Goal: Information Seeking & Learning: Learn about a topic

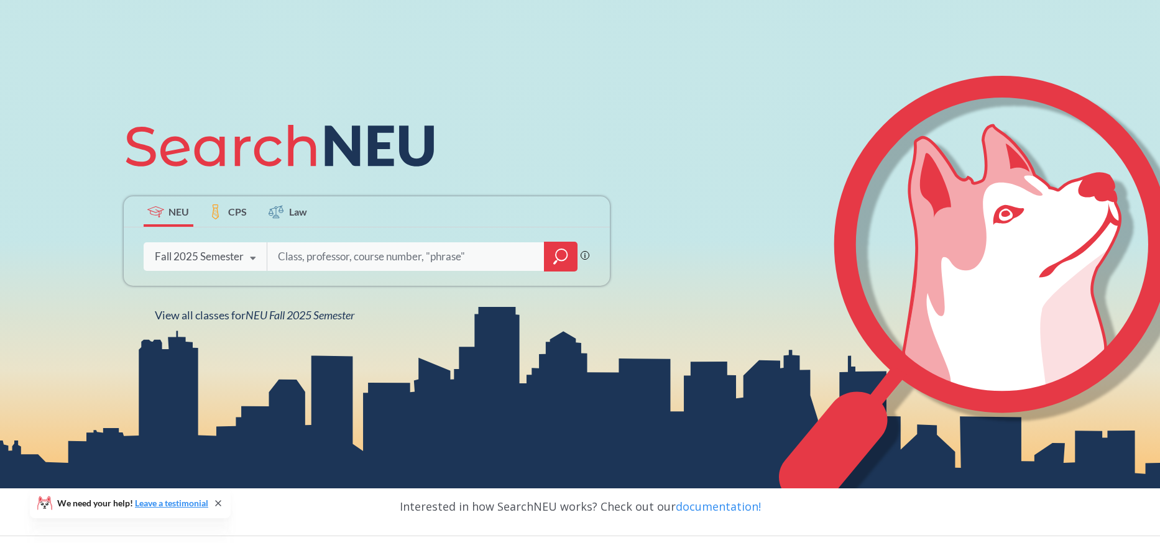
scroll to position [80, 0]
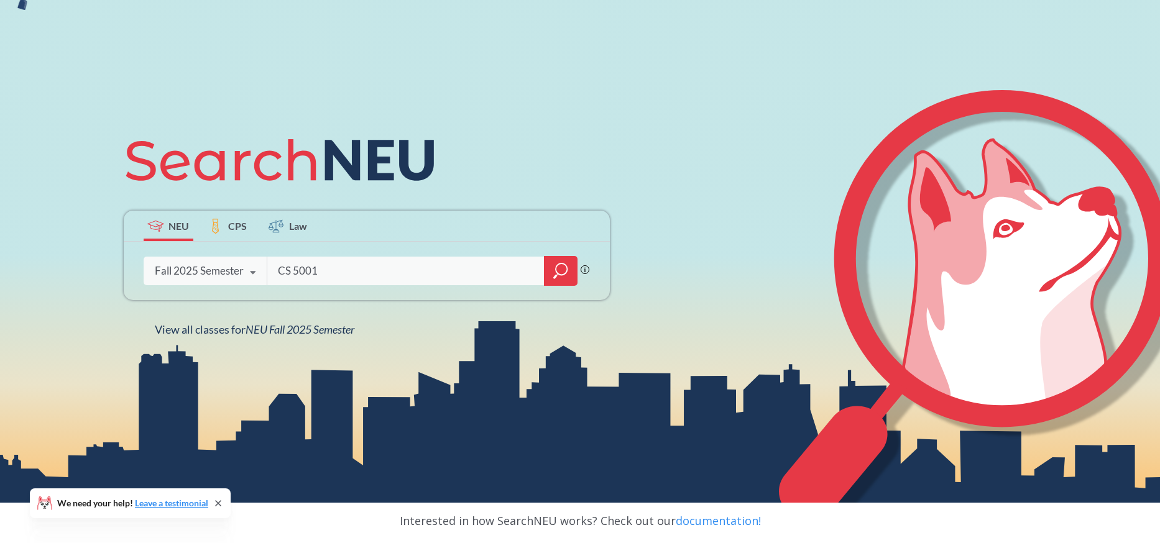
type input "CS 5001"
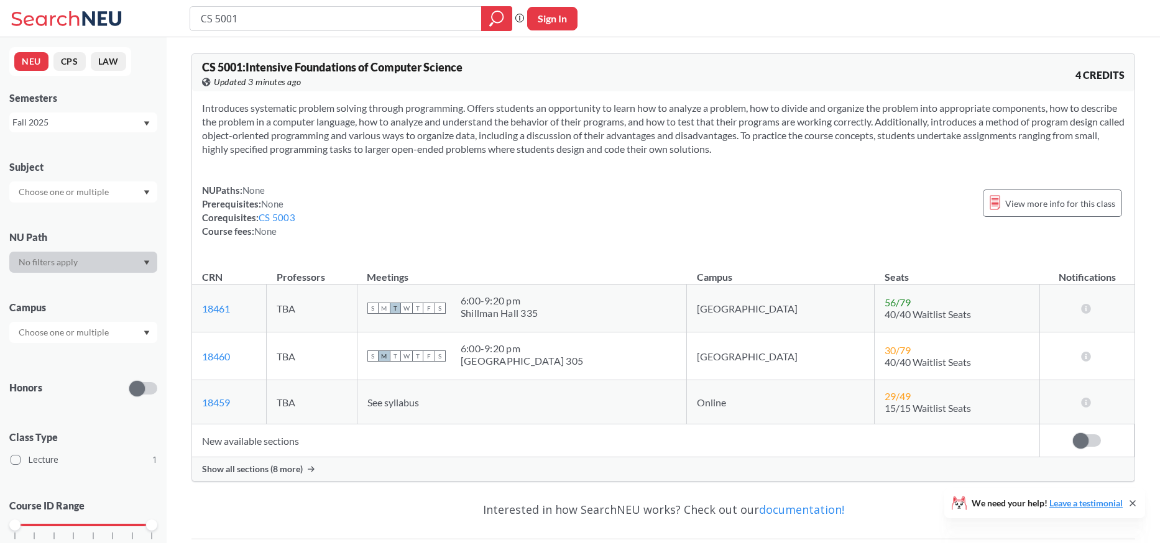
click at [297, 467] on span "Show all sections (8 more)" at bounding box center [252, 469] width 101 height 11
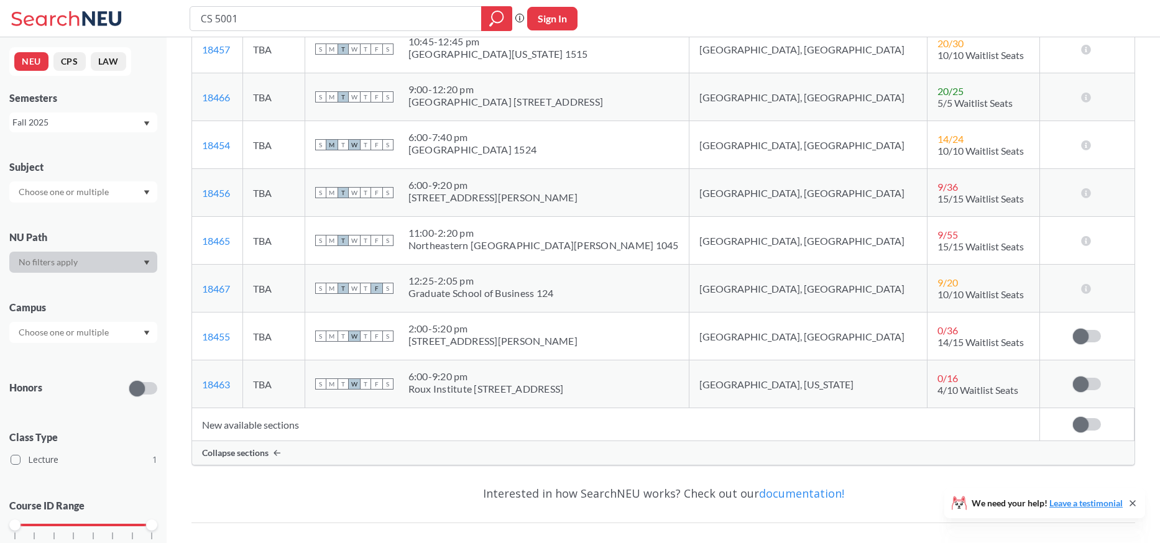
scroll to position [403, 0]
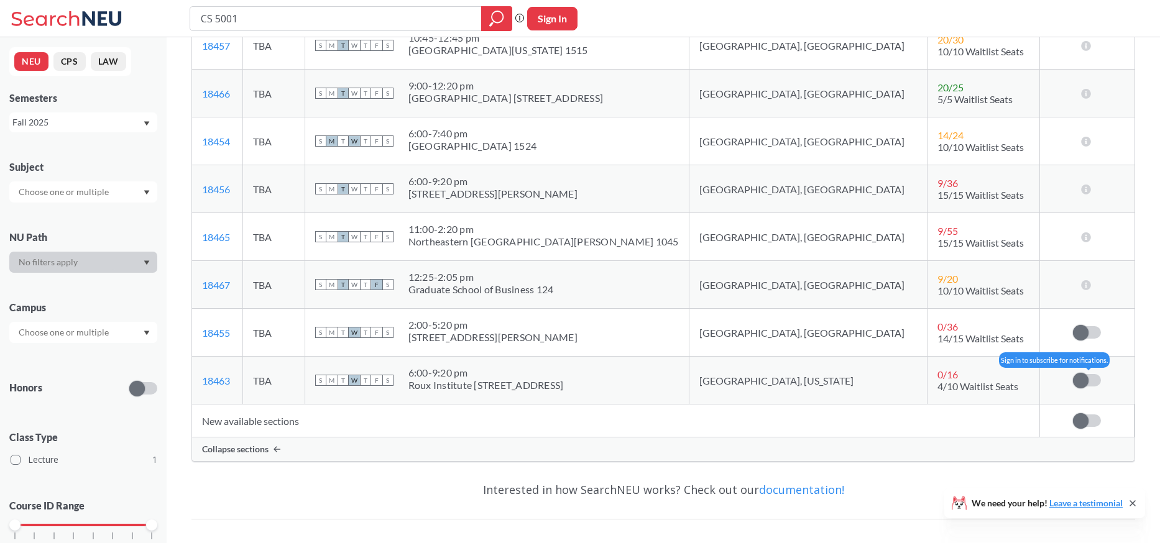
click at [1085, 377] on span at bounding box center [1081, 381] width 16 height 16
click at [1073, 374] on input "checkbox" at bounding box center [1073, 374] width 0 height 0
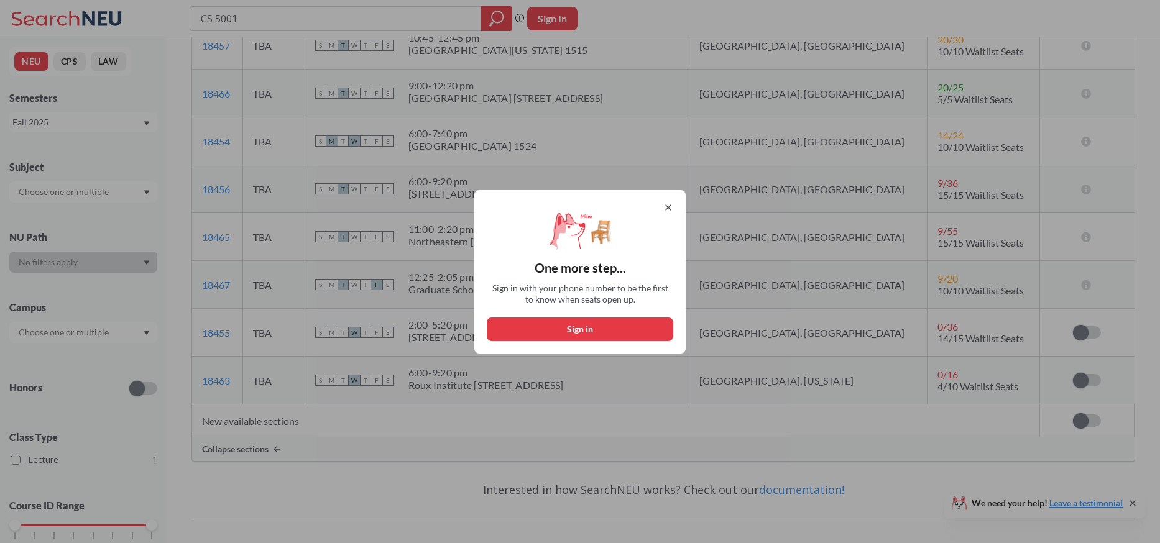
click at [580, 331] on button "Sign in" at bounding box center [580, 330] width 186 height 24
select select "US"
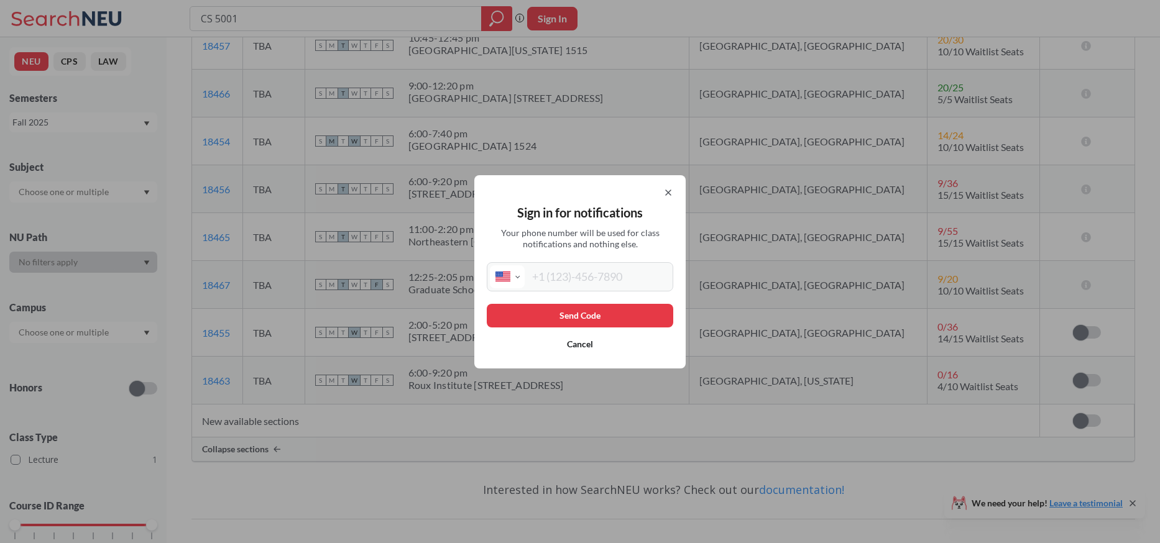
click at [592, 280] on input "tel" at bounding box center [597, 276] width 145 height 23
type input "[PHONE_NUMBER]"
click at [584, 318] on button "Send Code" at bounding box center [580, 316] width 186 height 24
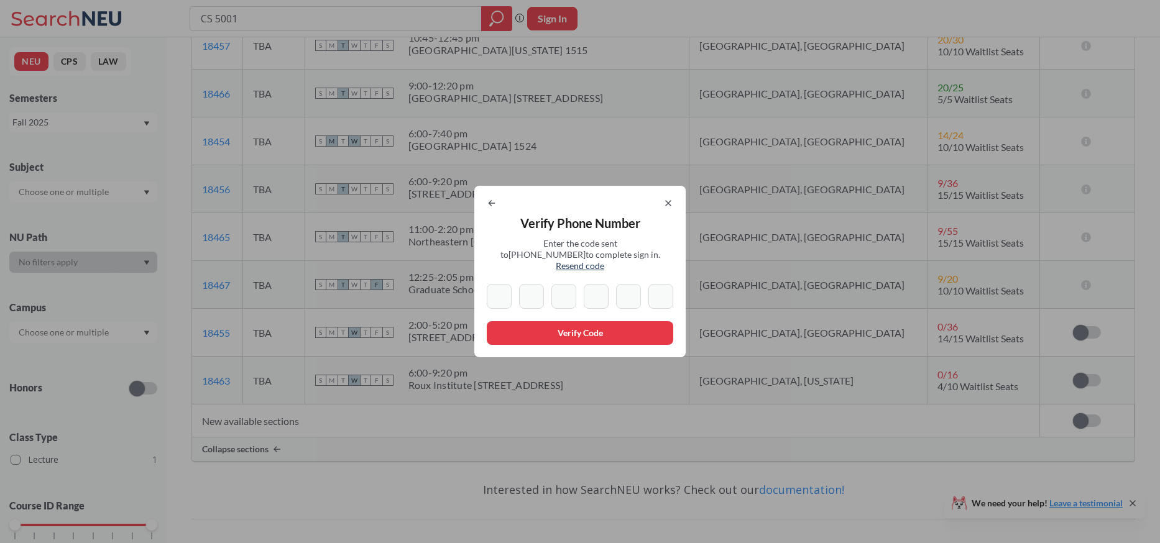
type input "9"
type input "1"
type input "9"
type input "4"
type input "3"
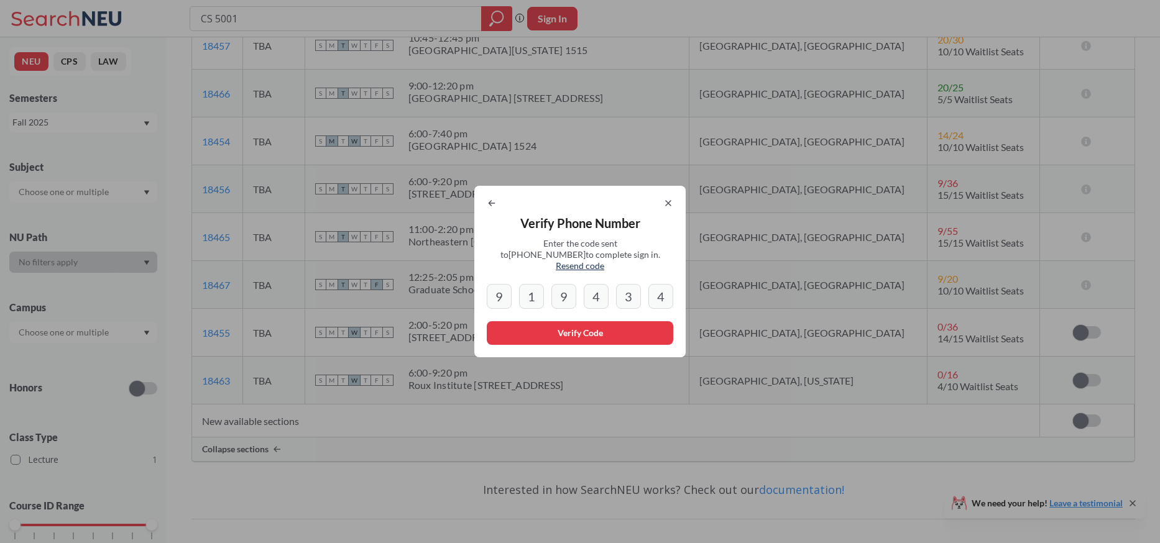
type input "4"
click at [620, 323] on button "Verify Code" at bounding box center [580, 333] width 186 height 24
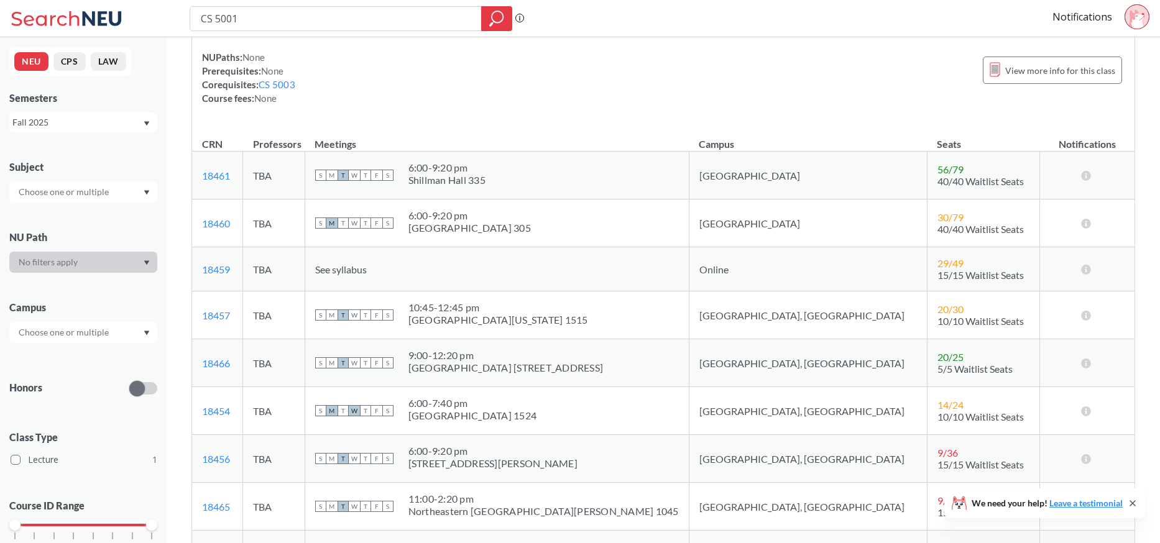
scroll to position [95, 0]
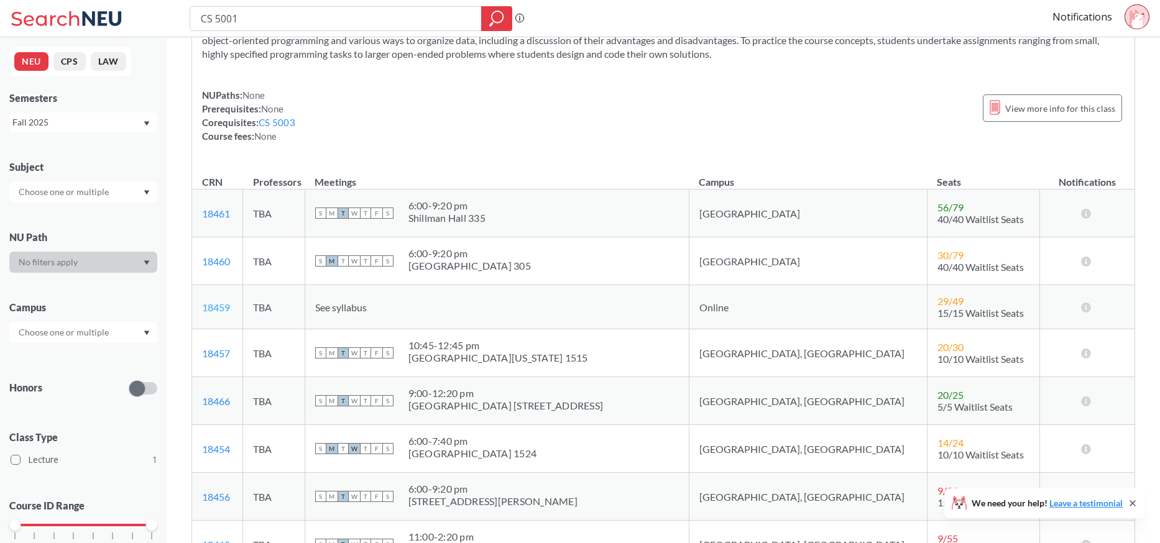
click at [221, 309] on link "18459" at bounding box center [216, 307] width 28 height 12
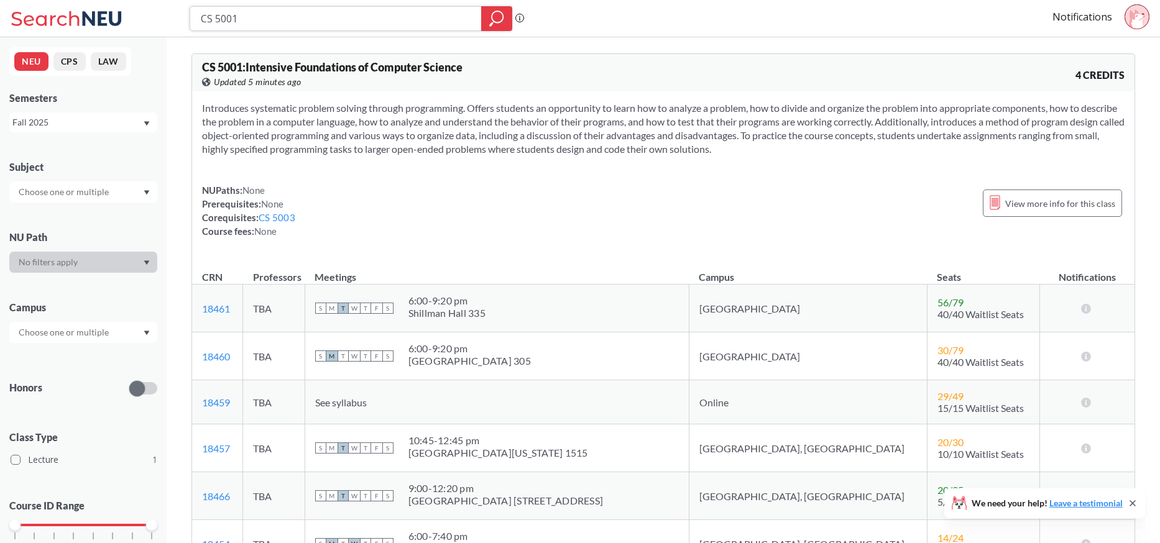
click at [252, 11] on input "CS 5001" at bounding box center [336, 18] width 273 height 21
click at [249, 18] on input "CS 5001" at bounding box center [336, 18] width 273 height 21
type input "CS 5002"
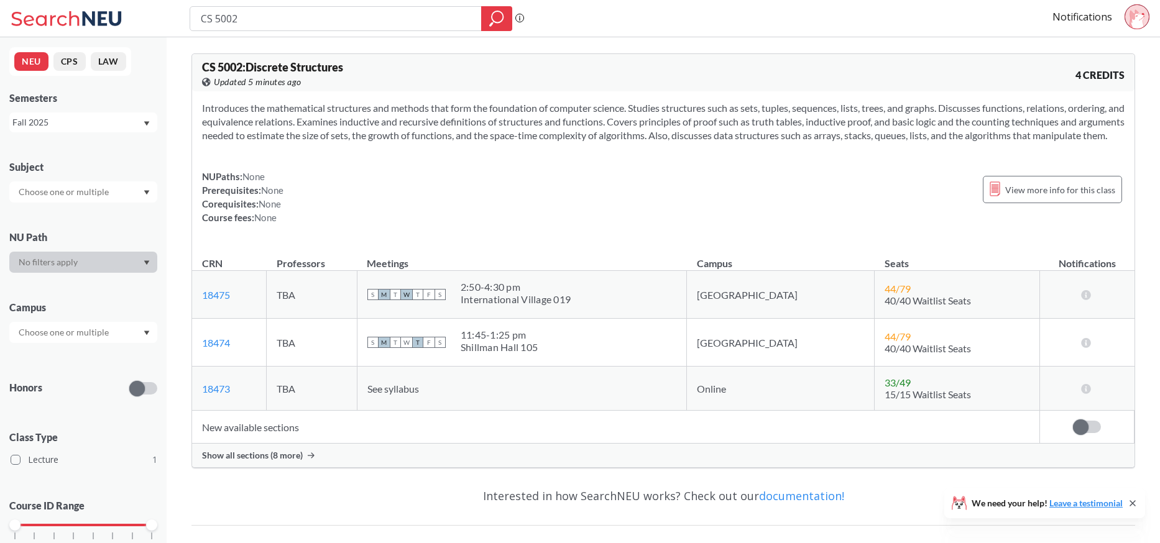
click at [256, 461] on span "Show all sections (8 more)" at bounding box center [252, 455] width 101 height 11
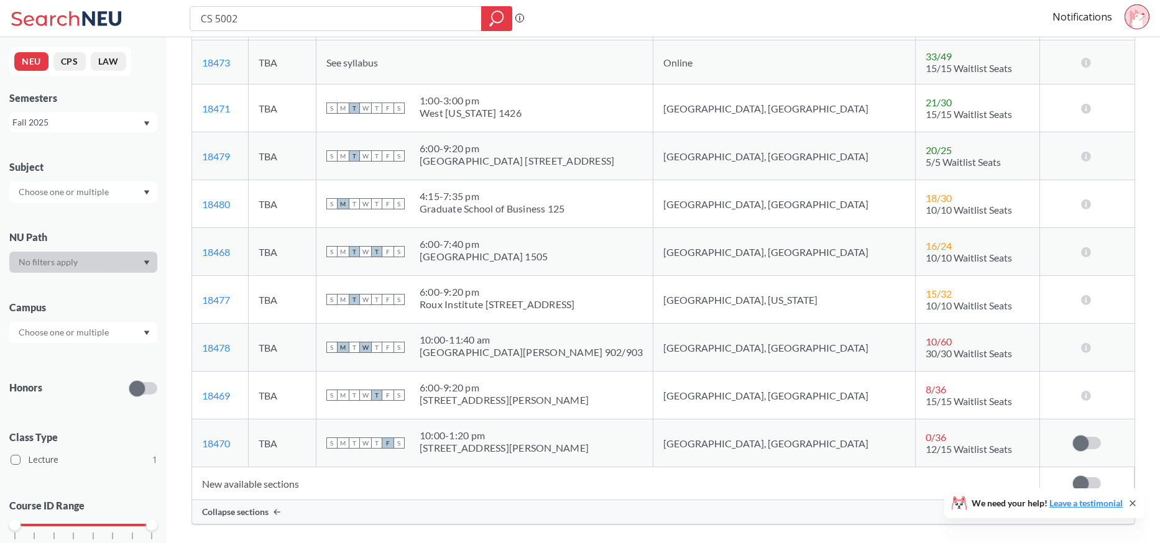
scroll to position [355, 0]
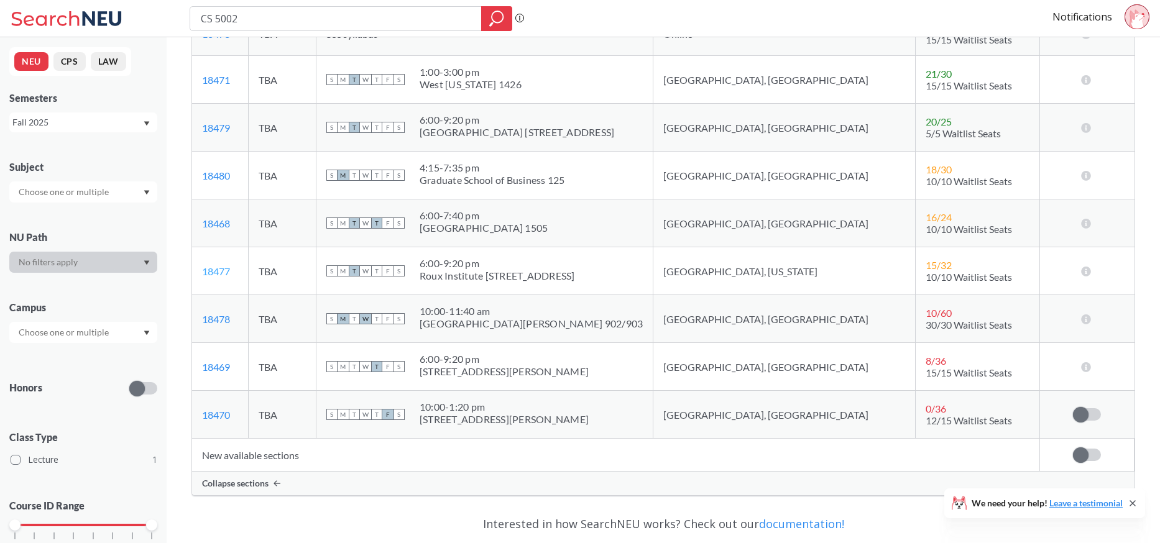
click at [221, 277] on link "18477" at bounding box center [216, 271] width 28 height 12
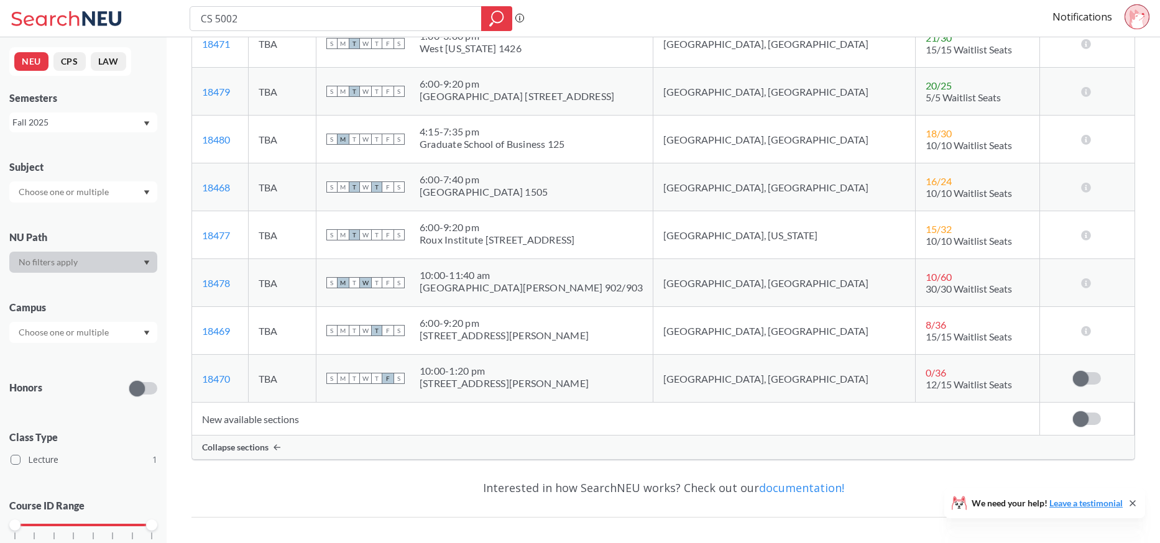
scroll to position [384, 0]
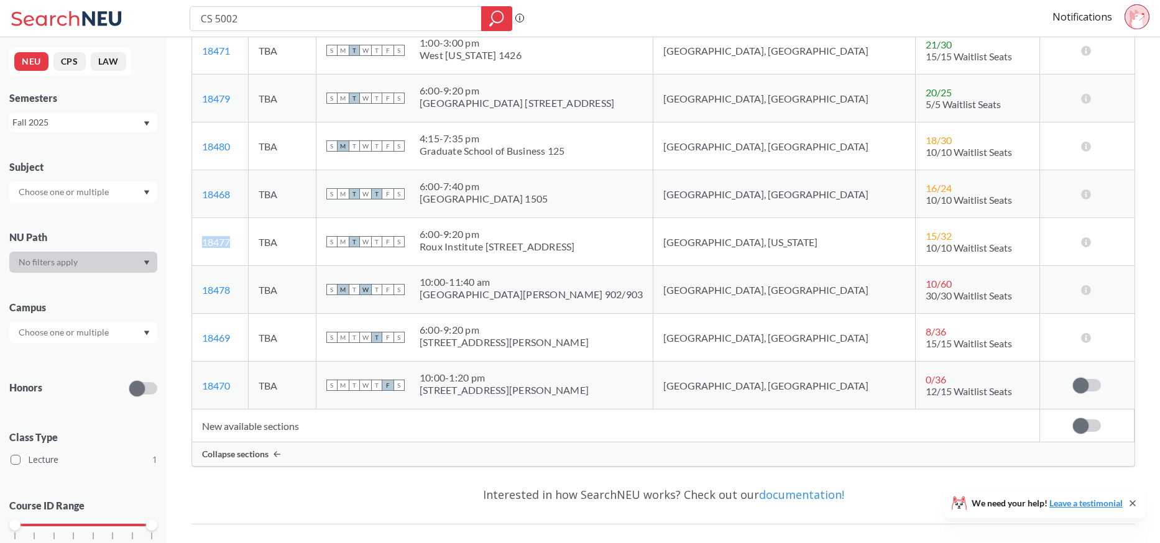
drag, startPoint x: 232, startPoint y: 256, endPoint x: 200, endPoint y: 255, distance: 31.7
click at [200, 254] on td "18477 View this section on Banner." at bounding box center [220, 242] width 56 height 48
copy link "18477"
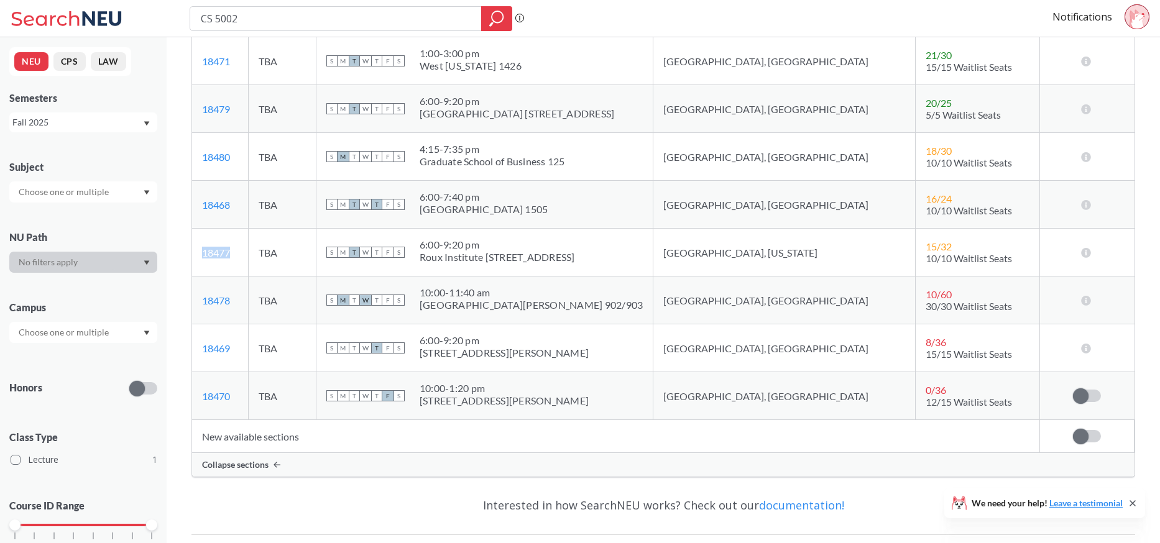
scroll to position [374, 0]
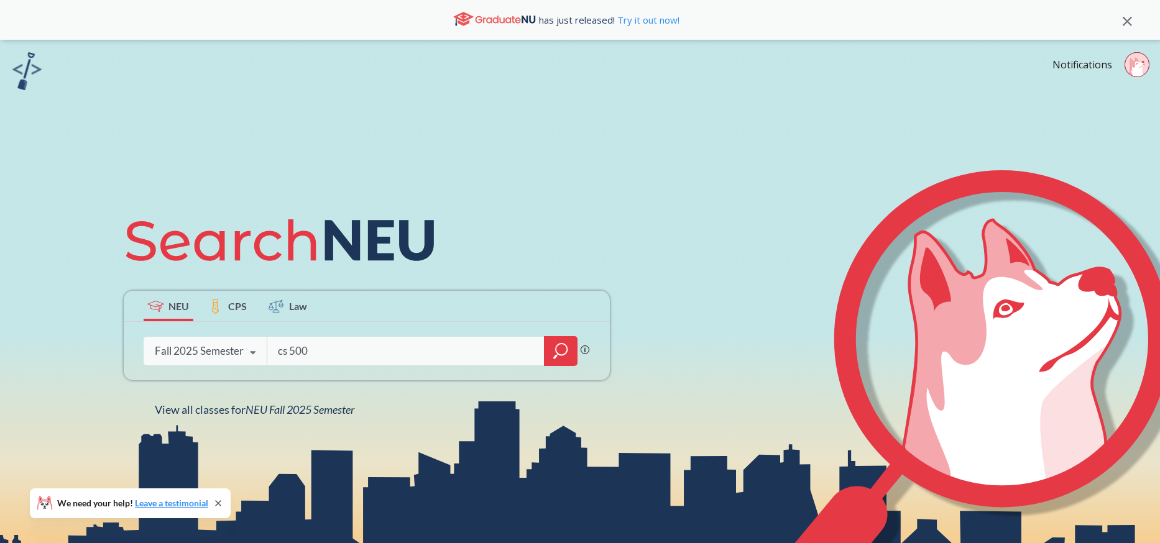
type input "cs 5003"
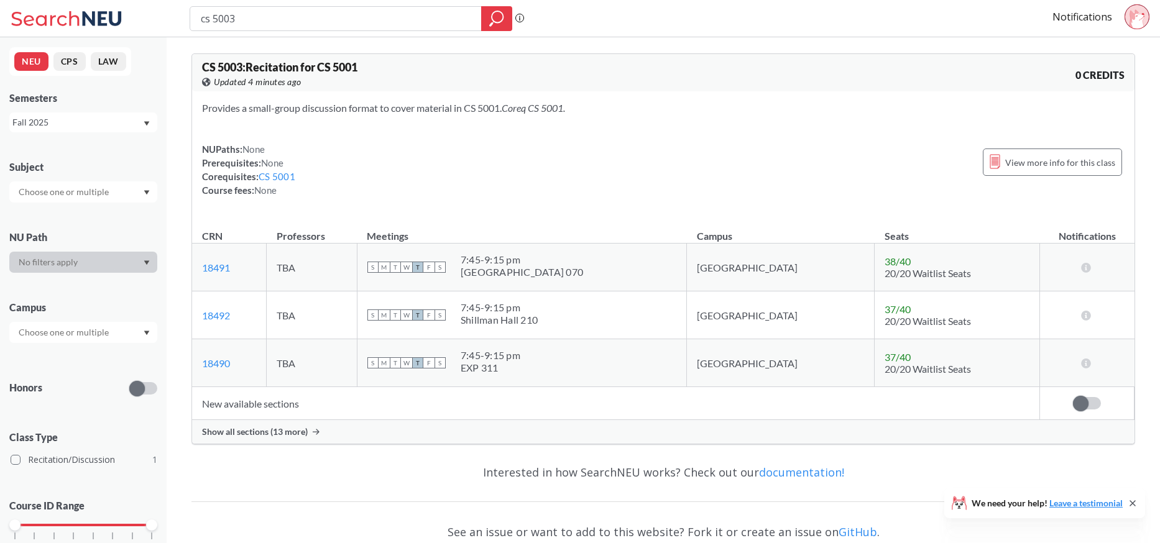
click at [255, 436] on span "Show all sections (13 more)" at bounding box center [255, 431] width 106 height 11
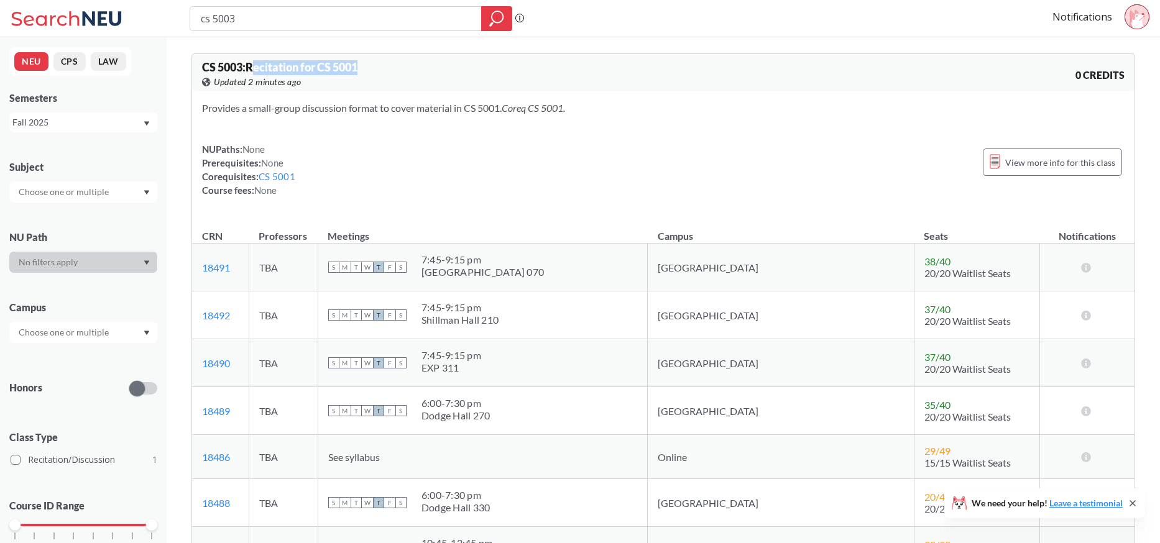
drag, startPoint x: 253, startPoint y: 67, endPoint x: 371, endPoint y: 71, distance: 117.6
click at [371, 71] on div "CS 5003 : Recitation for CS 5001 View this course on Banner. Updated 2 minutes …" at bounding box center [432, 75] width 461 height 27
click at [443, 165] on div "NUPaths: None Prerequisites: None Corequisites: CS 5001 Course fees: None View …" at bounding box center [663, 169] width 923 height 55
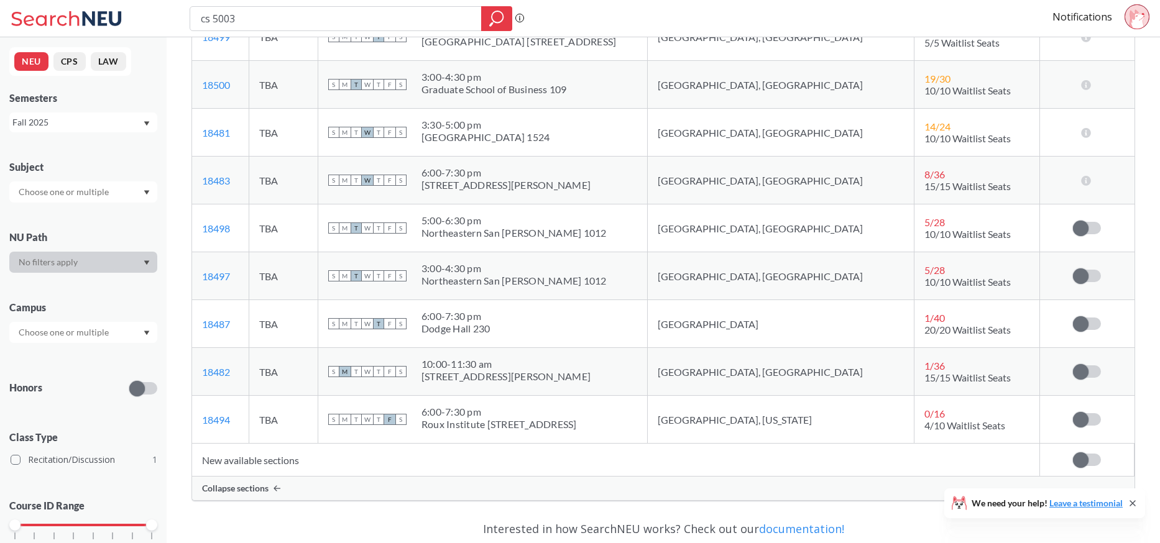
scroll to position [564, 0]
click at [1079, 414] on span at bounding box center [1081, 418] width 16 height 16
click at [1073, 412] on input "checkbox" at bounding box center [1073, 412] width 0 height 0
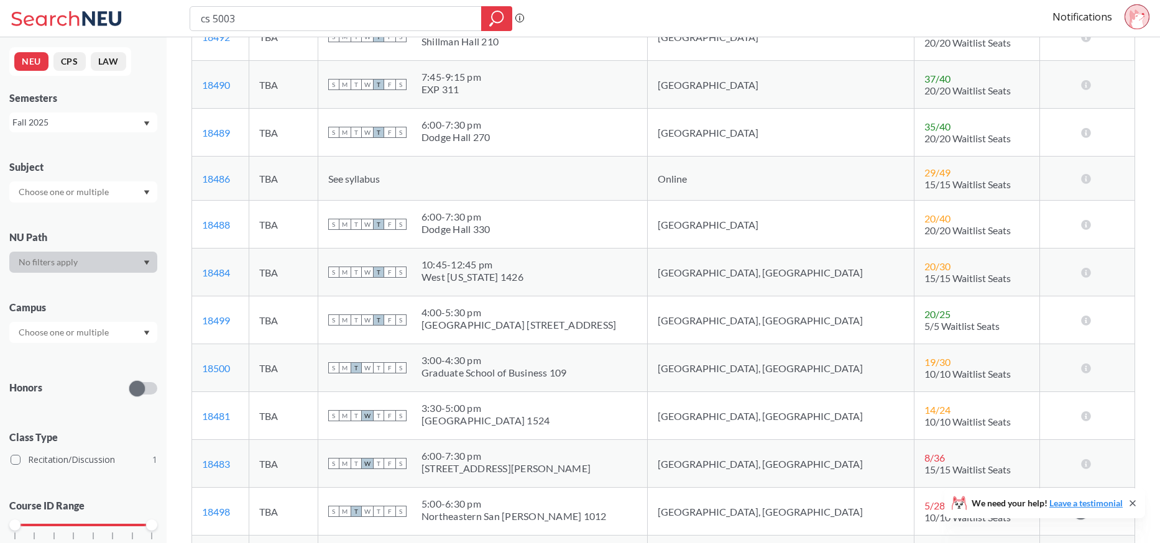
scroll to position [275, 0]
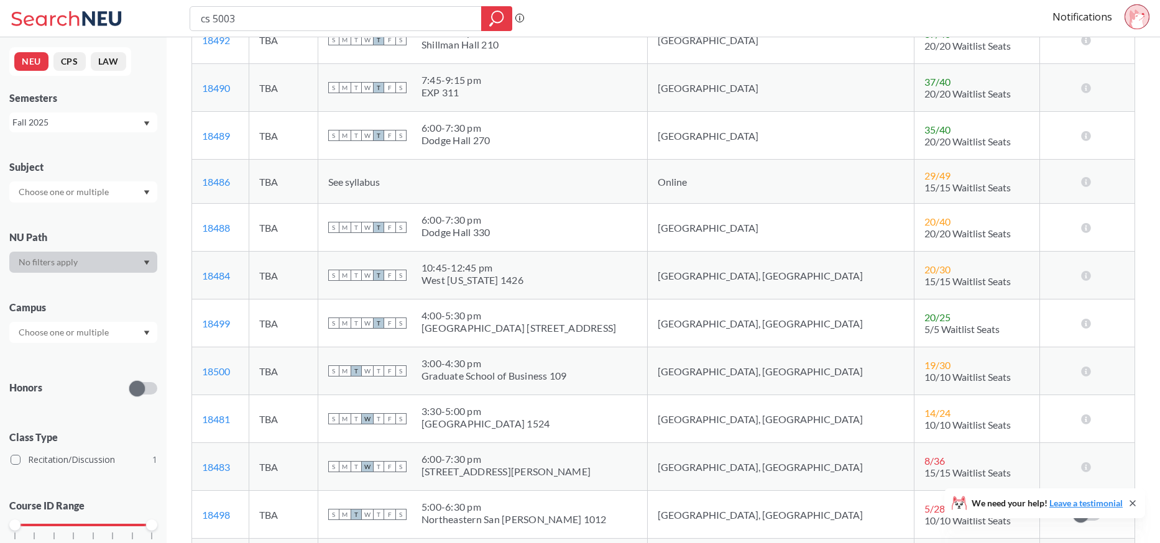
click at [380, 187] on span "See syllabus" at bounding box center [354, 182] width 52 height 12
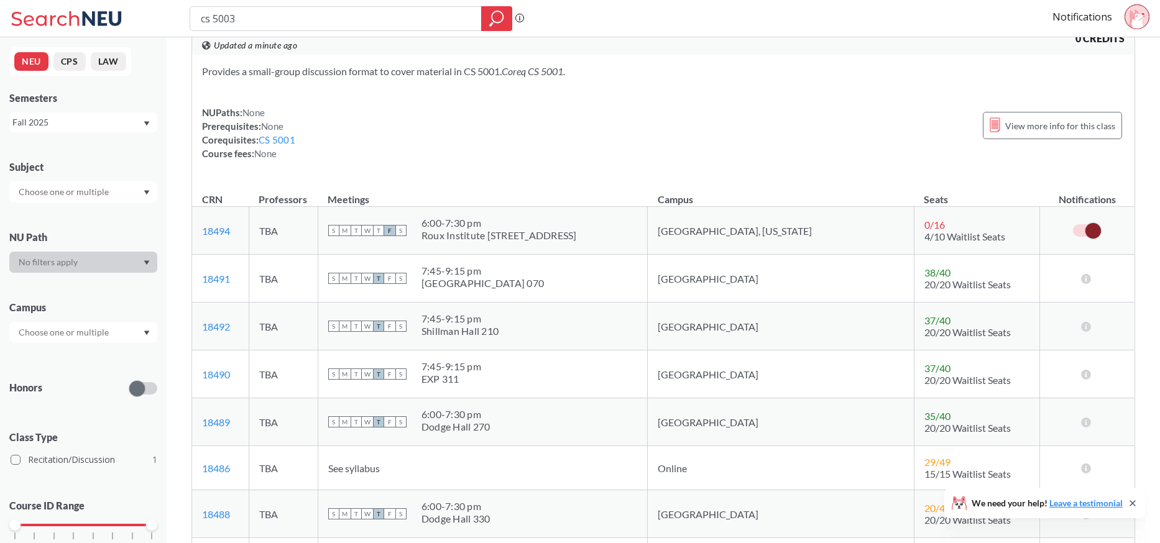
scroll to position [44, 0]
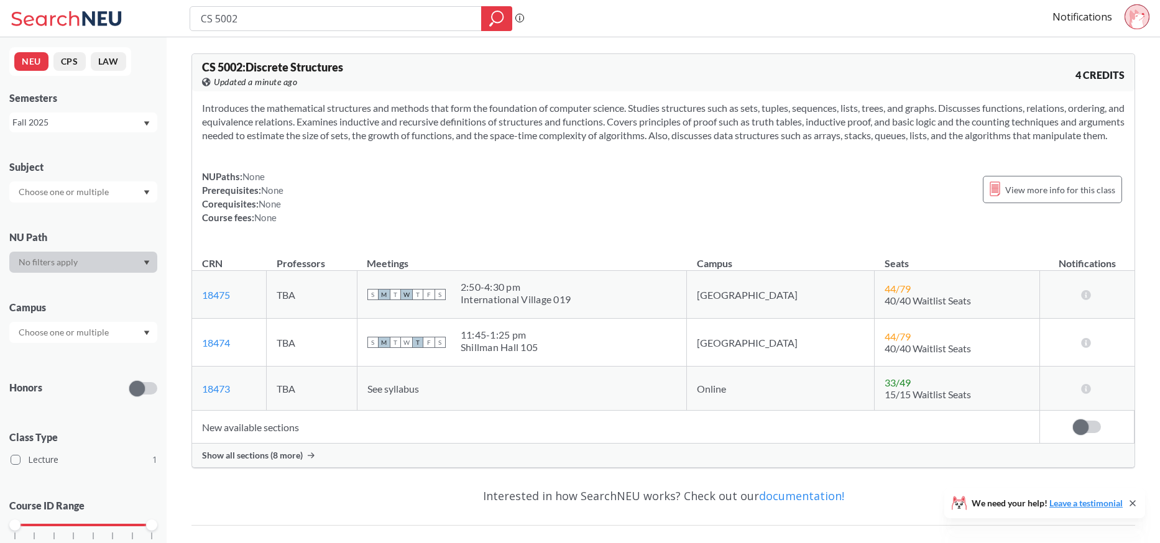
click at [279, 461] on span "Show all sections (8 more)" at bounding box center [252, 455] width 101 height 11
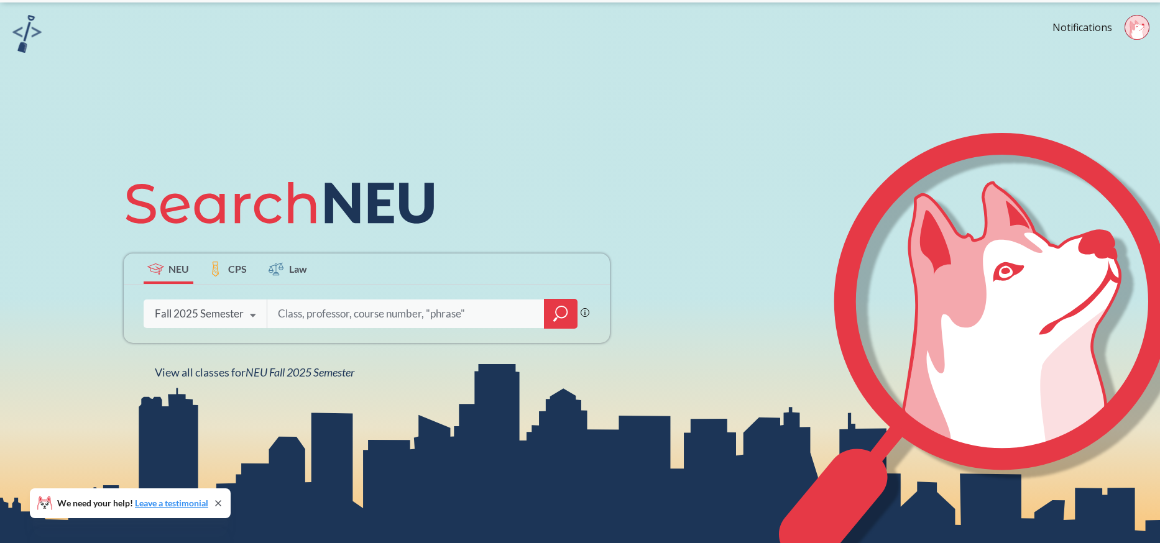
scroll to position [38, 0]
type input "cs 5001"
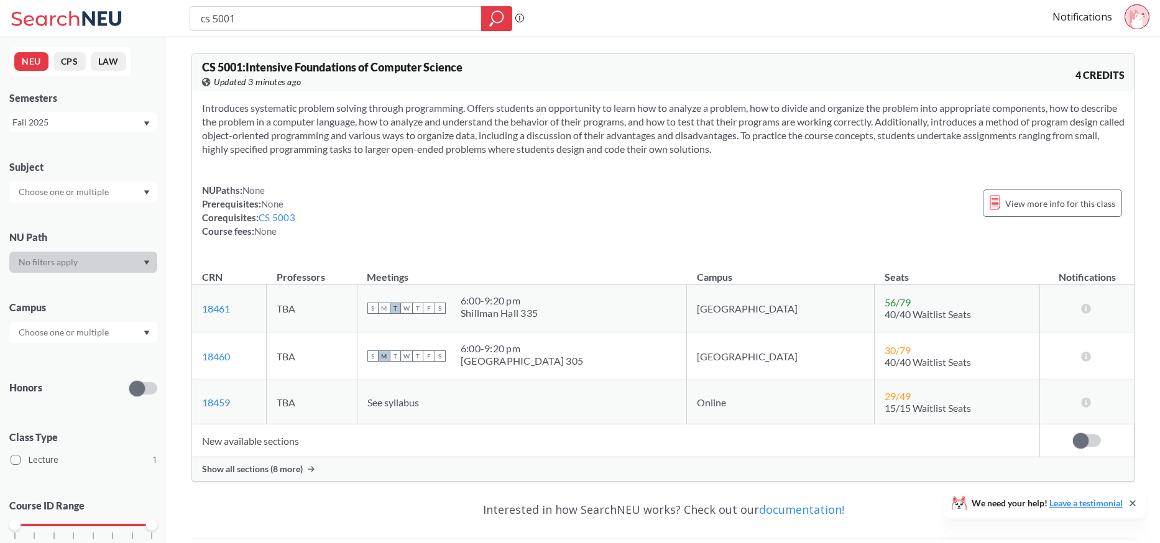
click at [285, 444] on td "New available sections" at bounding box center [616, 441] width 848 height 33
click at [283, 469] on span "Show all sections (8 more)" at bounding box center [252, 469] width 101 height 11
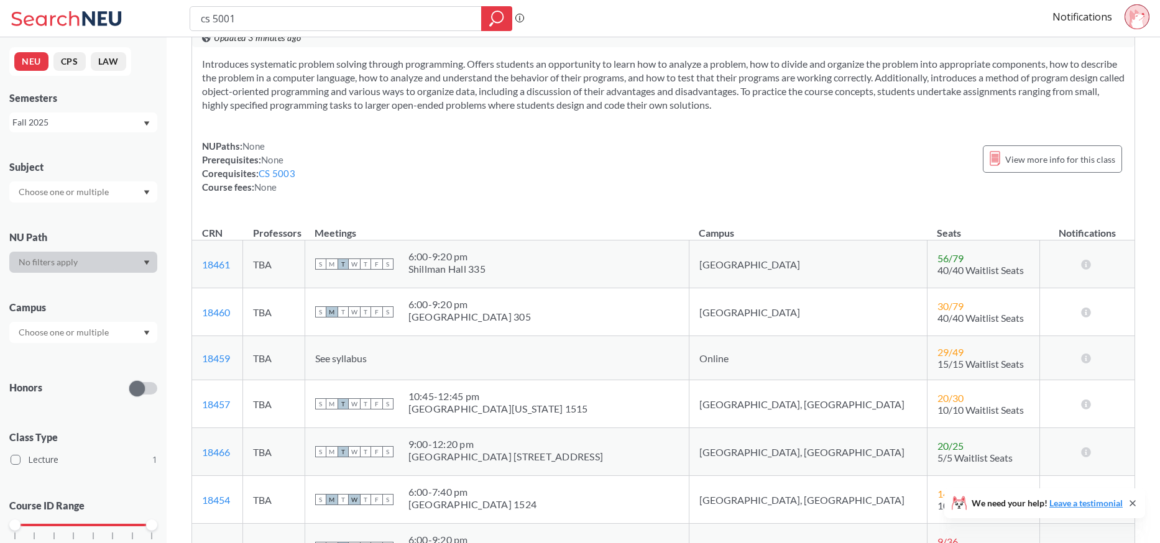
scroll to position [52, 0]
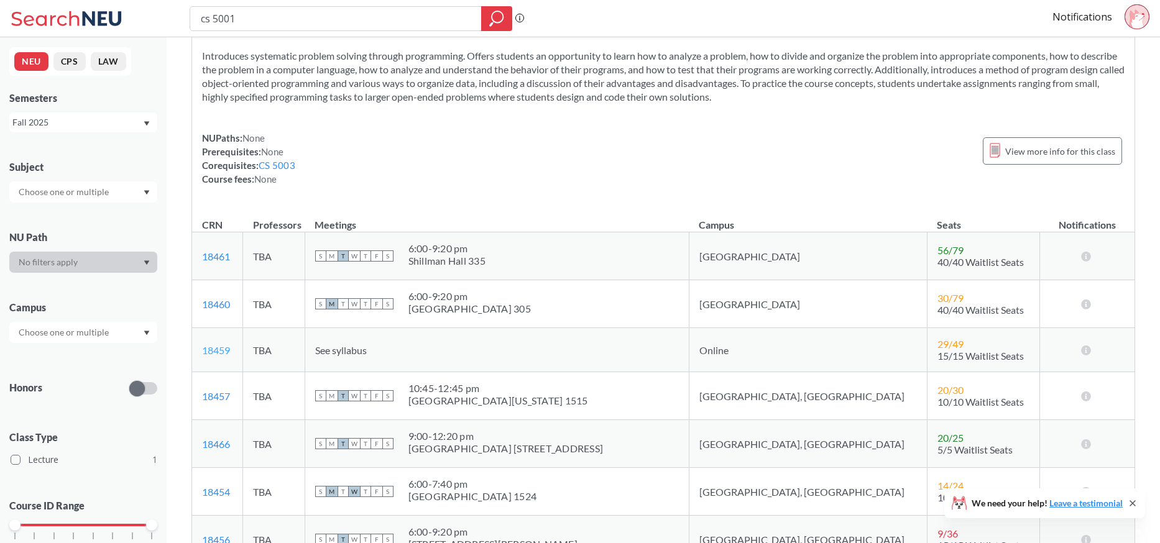
click at [222, 350] on link "18459" at bounding box center [216, 350] width 28 height 12
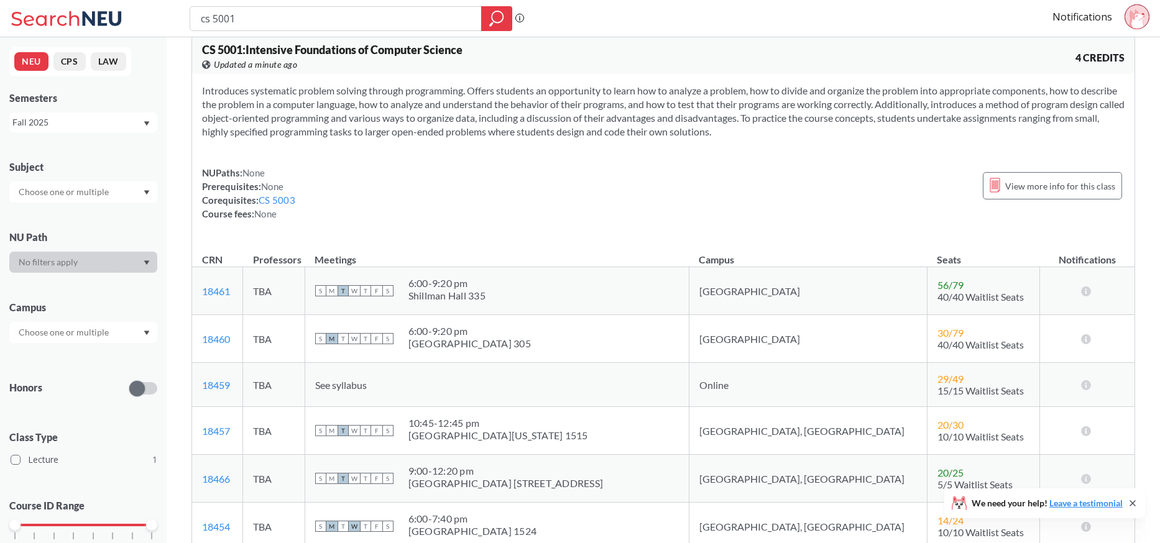
scroll to position [0, 0]
